Goal: Information Seeking & Learning: Check status

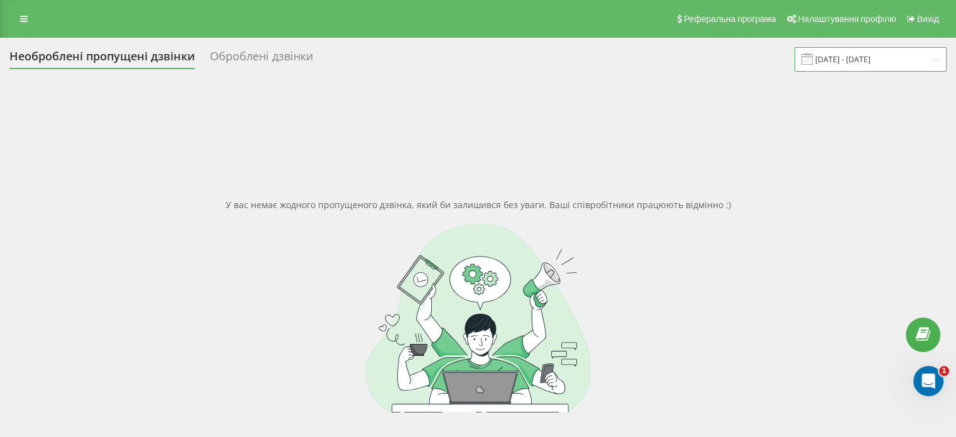
click at [860, 53] on input "05.07.2025 - 05.08.2025" at bounding box center [871, 59] width 152 height 25
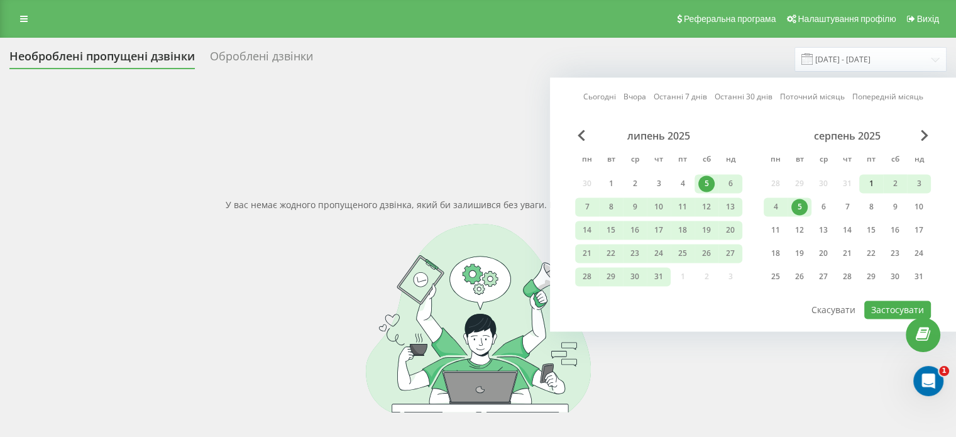
click at [869, 179] on div "1" at bounding box center [871, 183] width 16 height 16
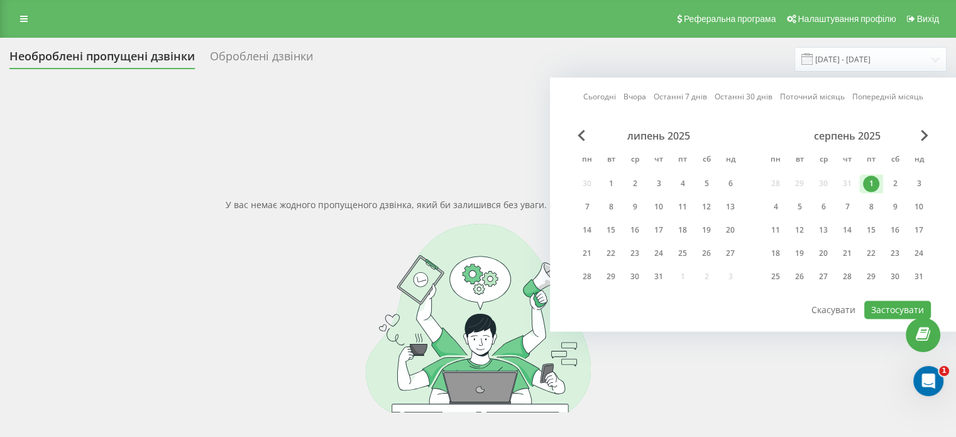
click at [869, 179] on div "1" at bounding box center [871, 183] width 16 height 16
click at [915, 272] on div "31" at bounding box center [919, 276] width 16 height 16
click at [916, 272] on div "31" at bounding box center [919, 276] width 16 height 16
click at [873, 192] on div "1" at bounding box center [872, 183] width 24 height 19
click at [917, 277] on div "31" at bounding box center [919, 276] width 16 height 16
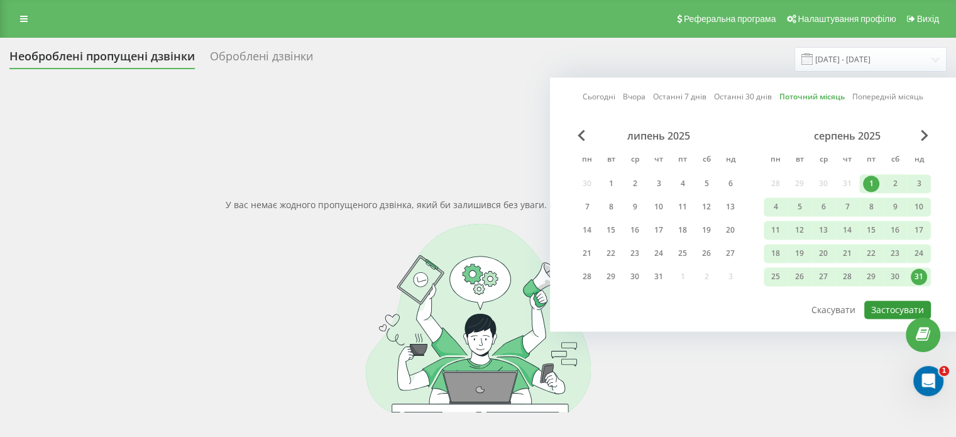
click at [878, 309] on button "Застосувати" at bounding box center [898, 310] width 67 height 18
type input "01.08.2025 - 31.08.2025"
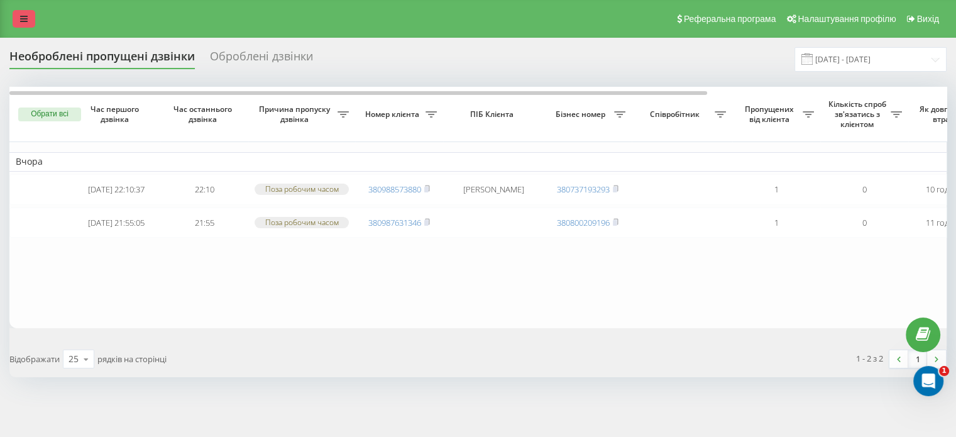
click at [23, 26] on link at bounding box center [24, 19] width 23 height 18
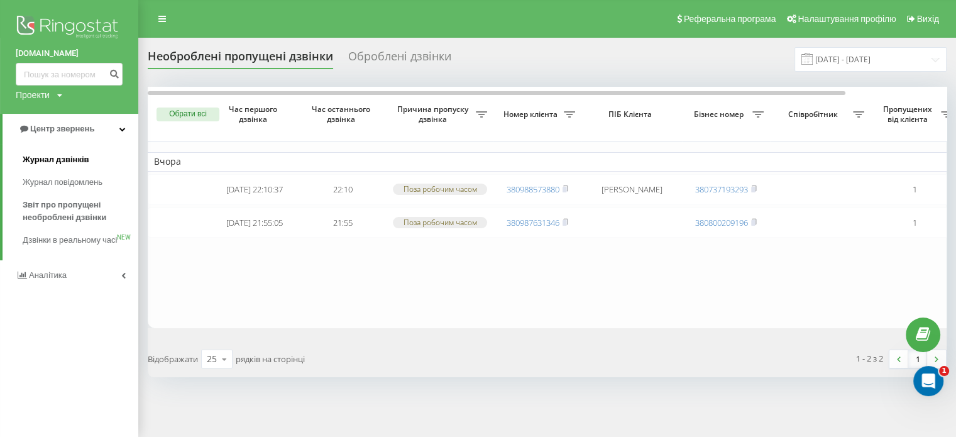
click at [60, 162] on span "Журнал дзвінків" at bounding box center [56, 159] width 67 height 13
click at [60, 158] on span "Журнал дзвінків" at bounding box center [56, 159] width 67 height 13
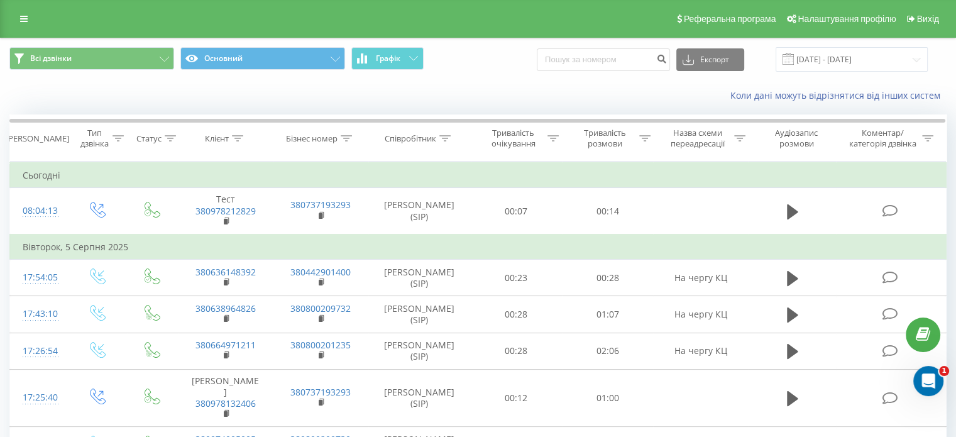
click at [25, 20] on icon at bounding box center [24, 18] width 8 height 9
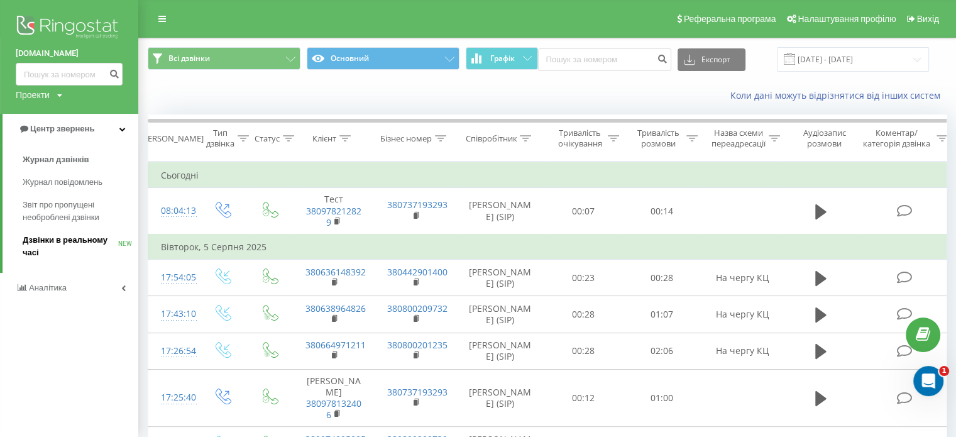
click at [68, 241] on span "Дзвінки в реальному часі" at bounding box center [71, 246] width 96 height 25
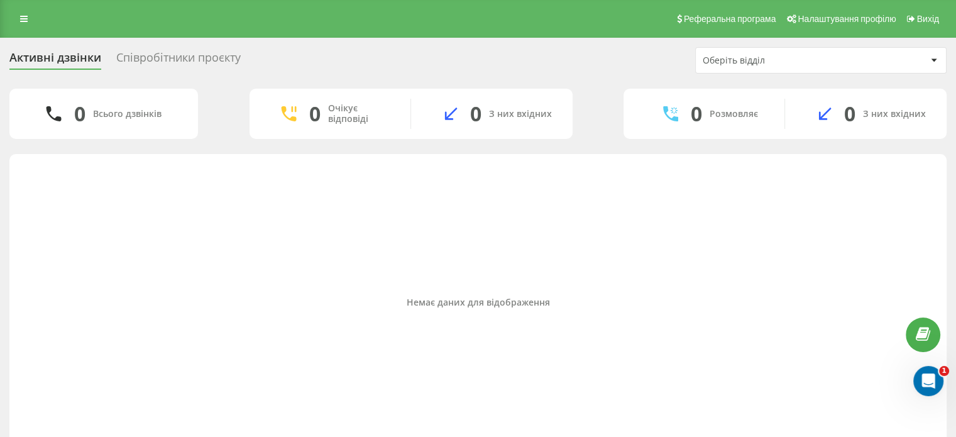
click at [222, 57] on div "Співробітники проєкту" at bounding box center [178, 60] width 124 height 19
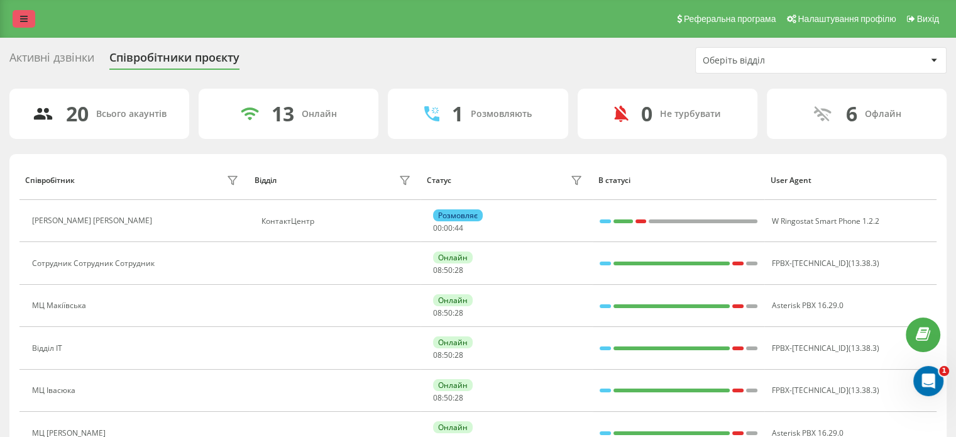
click at [30, 17] on link at bounding box center [24, 19] width 23 height 18
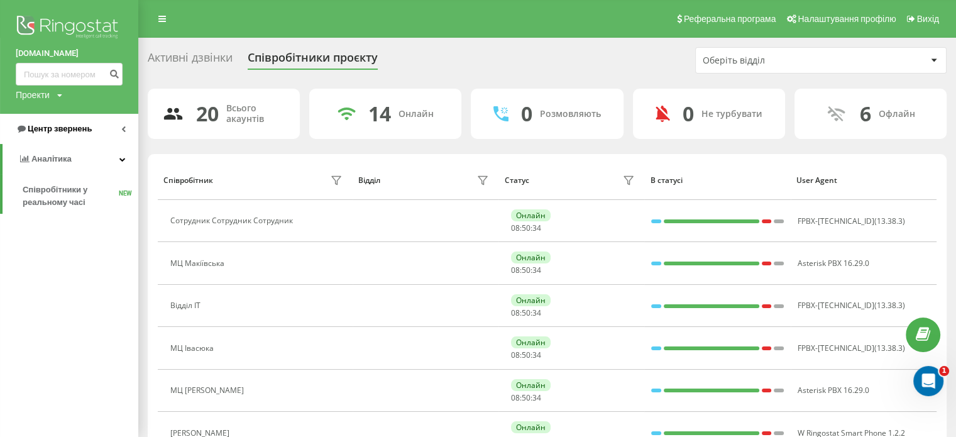
click at [67, 128] on span "Центр звернень" at bounding box center [60, 128] width 64 height 9
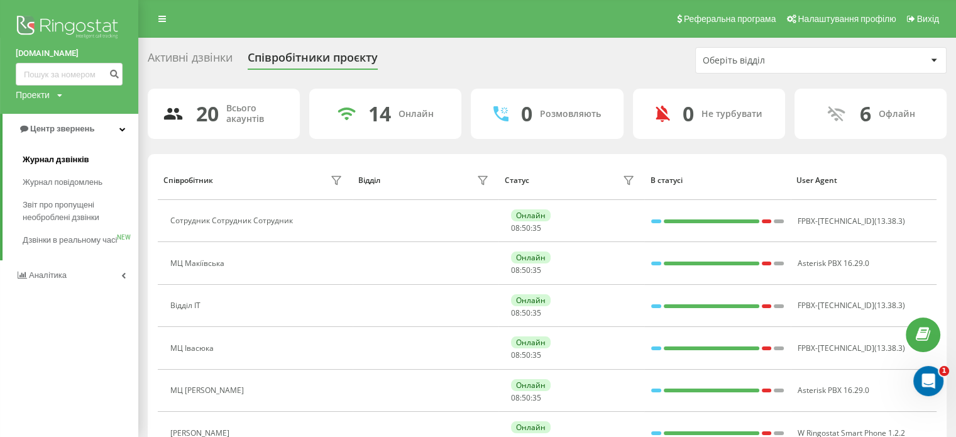
click at [62, 155] on span "Журнал дзвінків" at bounding box center [56, 159] width 67 height 13
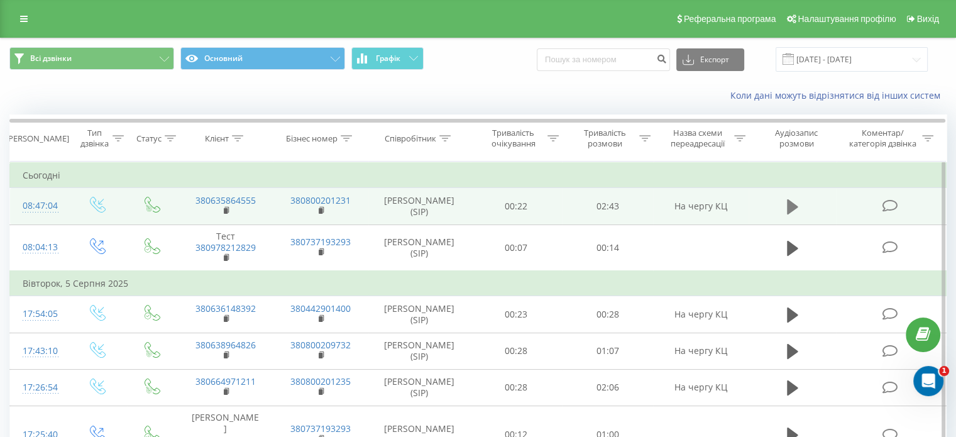
click at [796, 208] on icon at bounding box center [792, 207] width 11 height 18
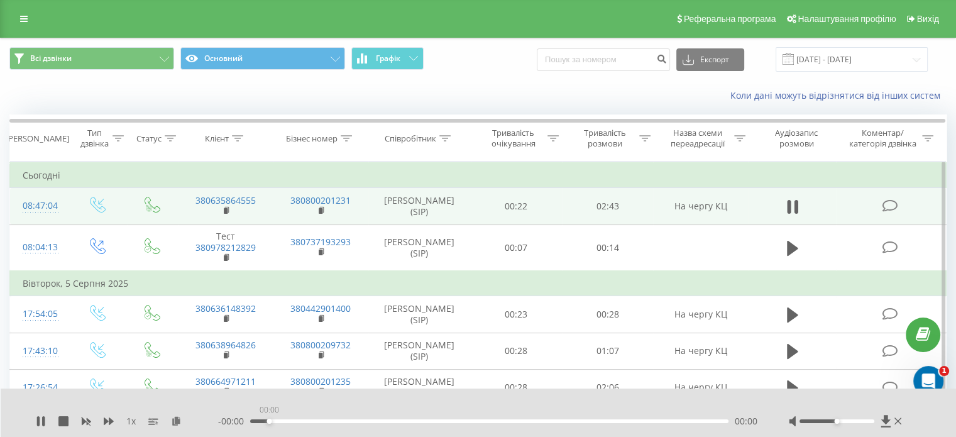
click at [267, 423] on div "00:00" at bounding box center [489, 421] width 478 height 4
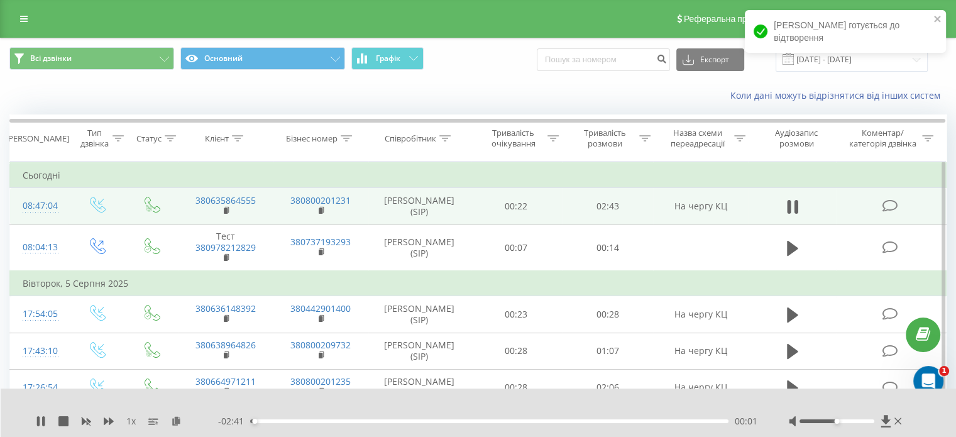
click at [304, 420] on div "00:01" at bounding box center [489, 421] width 478 height 4
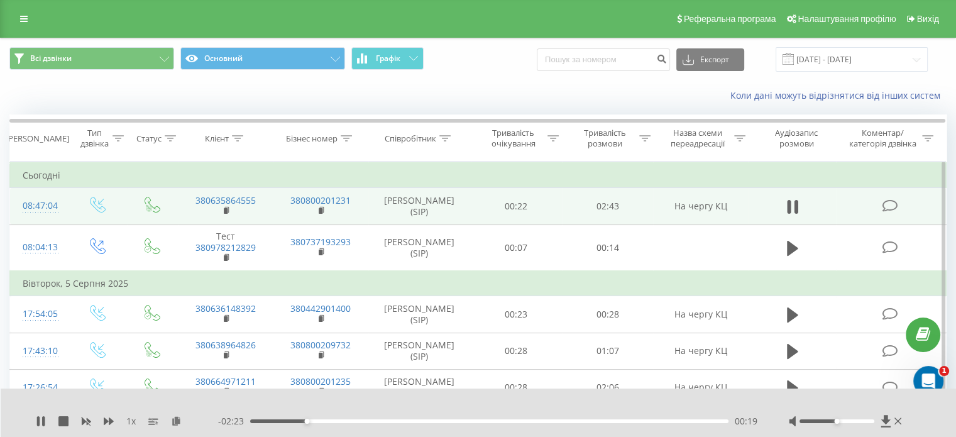
click at [329, 421] on div "00:19" at bounding box center [489, 421] width 478 height 4
click at [355, 421] on div "00:28" at bounding box center [489, 421] width 478 height 4
click at [375, 420] on div "00:36" at bounding box center [489, 421] width 478 height 4
click at [400, 419] on div "00:43" at bounding box center [489, 421] width 478 height 4
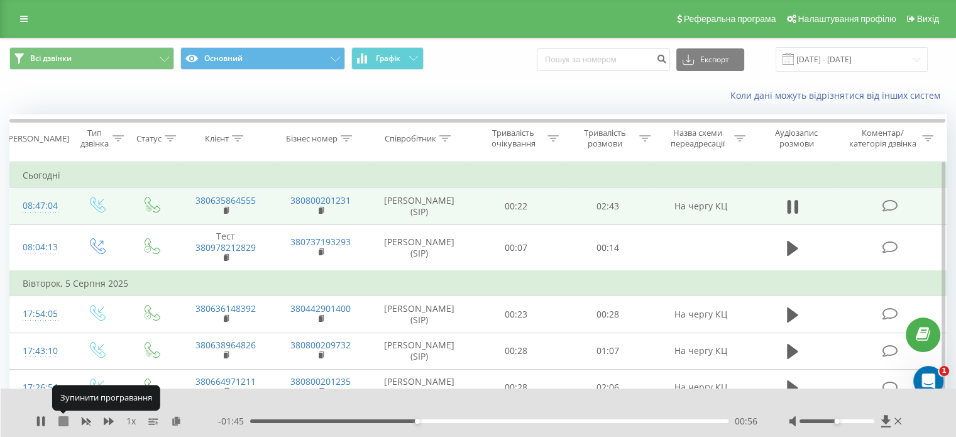
click at [67, 423] on icon at bounding box center [63, 421] width 10 height 10
